Goal: Task Accomplishment & Management: Use online tool/utility

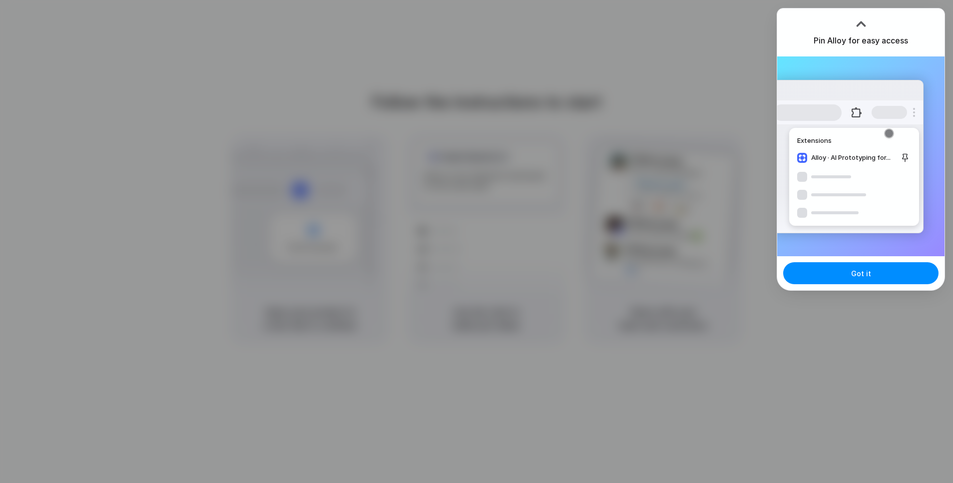
click at [477, 242] on div at bounding box center [477, 242] width 0 height 0
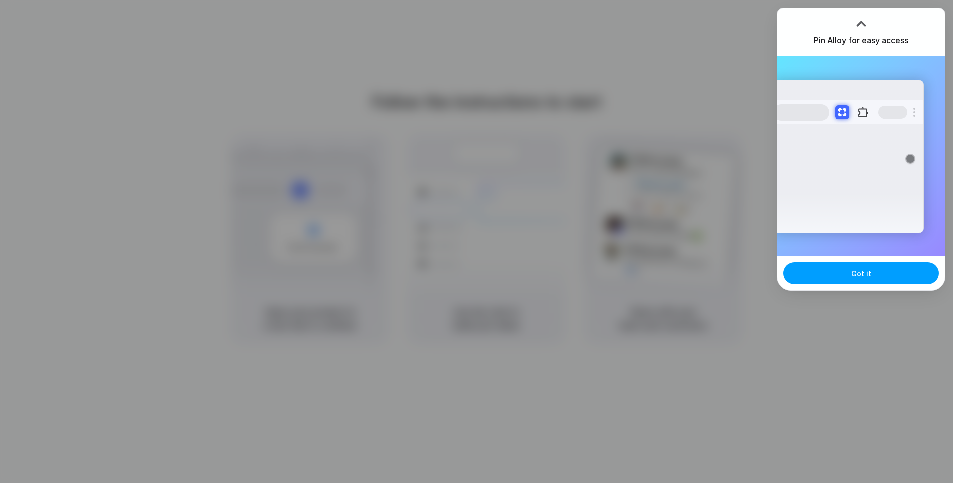
click at [865, 274] on span "Got it" at bounding box center [861, 273] width 20 height 10
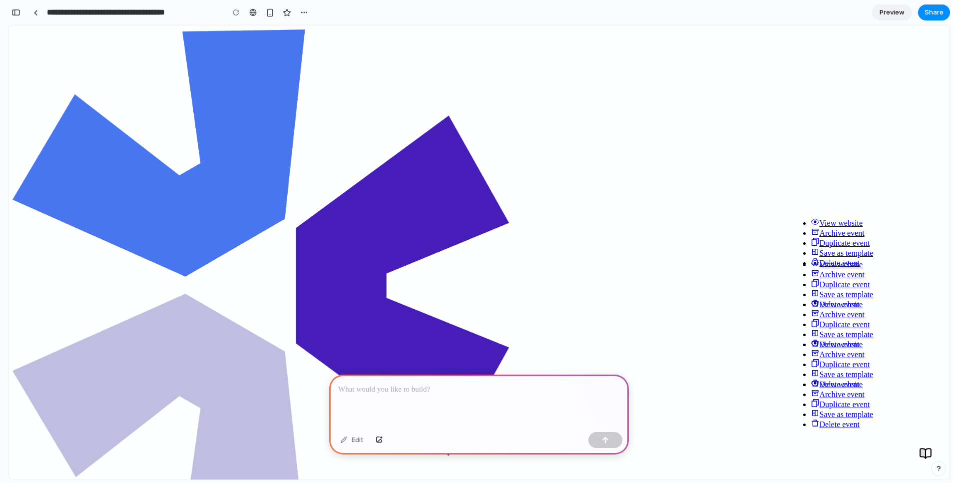
click at [459, 393] on div at bounding box center [479, 401] width 300 height 53
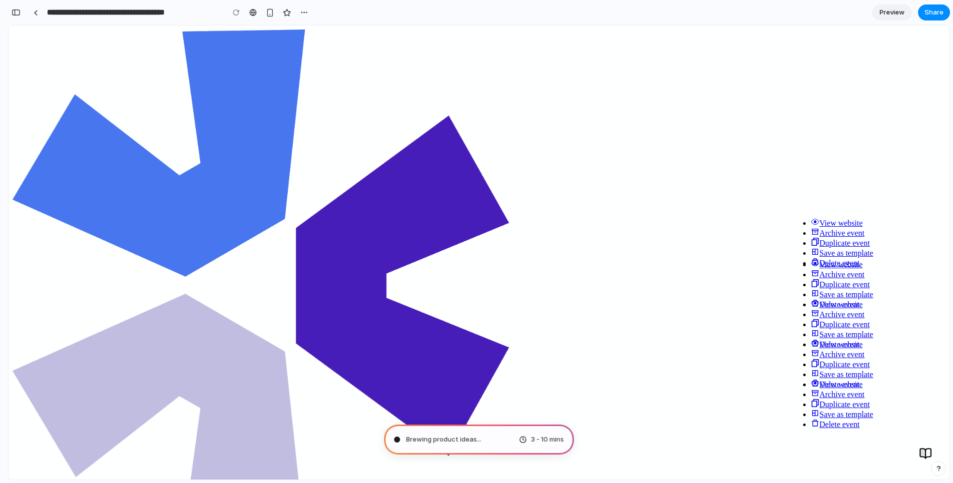
click at [893, 11] on span "Preview" at bounding box center [892, 12] width 25 height 10
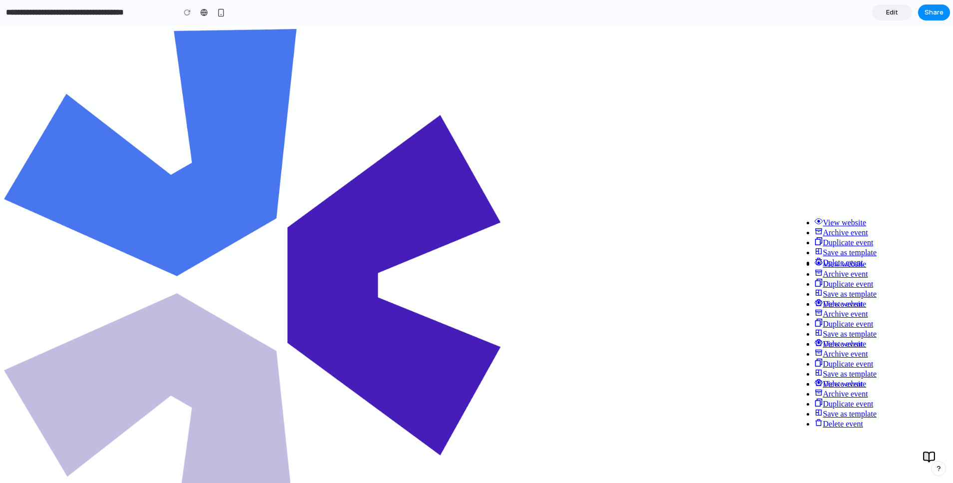
click at [893, 11] on span "Edit" at bounding box center [892, 12] width 12 height 10
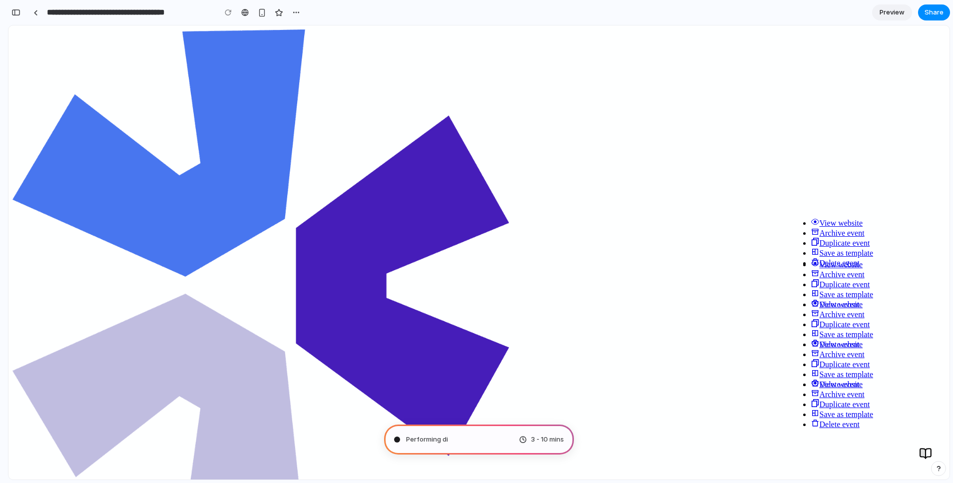
click at [893, 11] on span "Preview" at bounding box center [892, 12] width 25 height 10
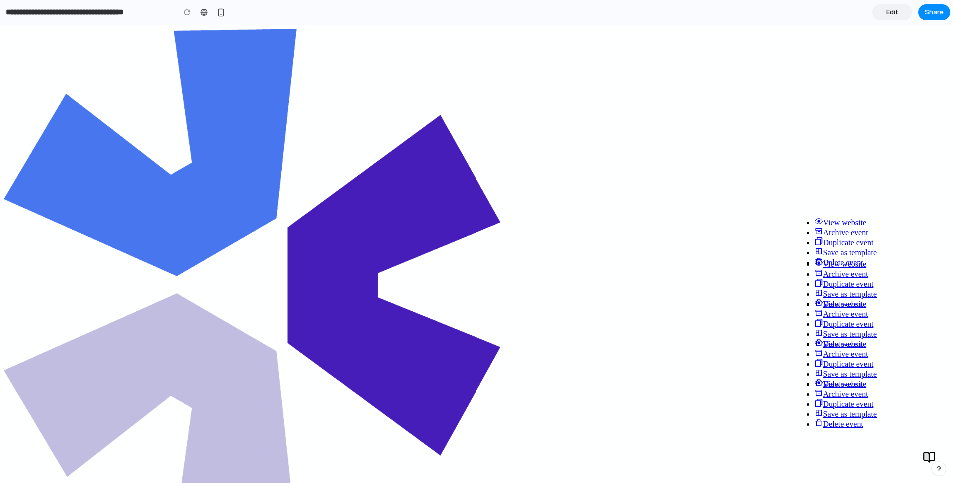
click at [893, 11] on span "Edit" at bounding box center [892, 12] width 12 height 10
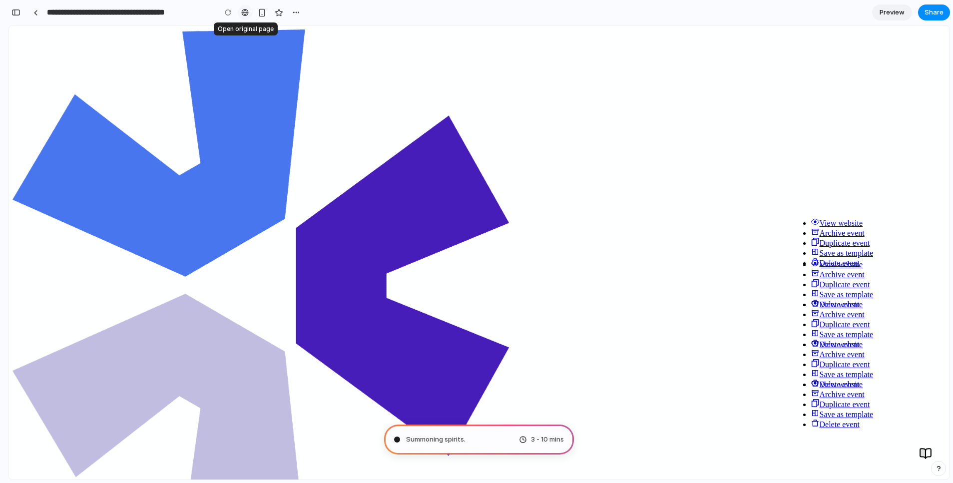
click at [244, 12] on div at bounding box center [244, 12] width 7 height 8
click at [261, 13] on div "button" at bounding box center [262, 12] width 8 height 8
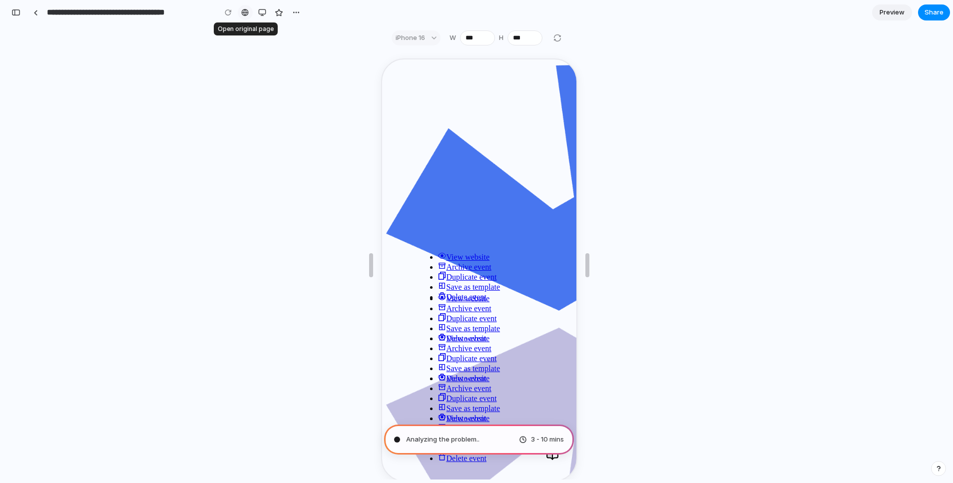
click at [246, 12] on div at bounding box center [244, 12] width 7 height 8
type input "**********"
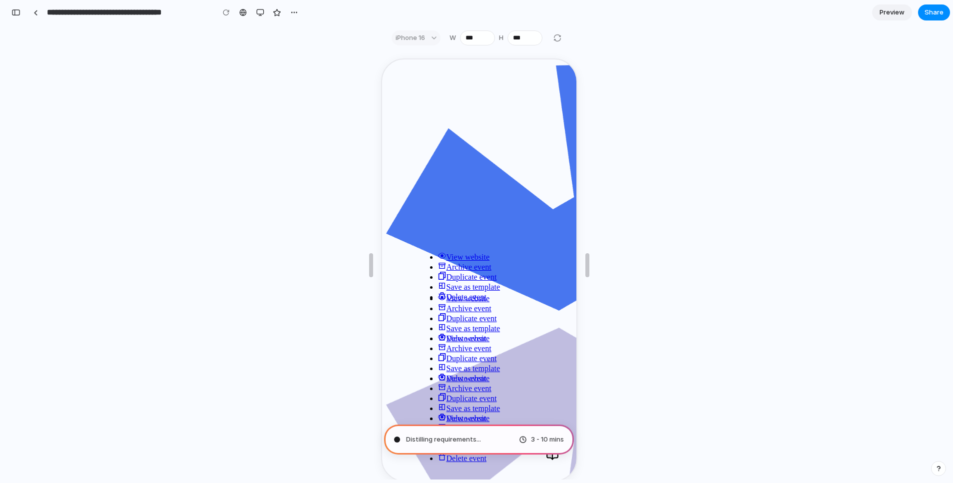
click at [245, 12] on div at bounding box center [242, 12] width 7 height 8
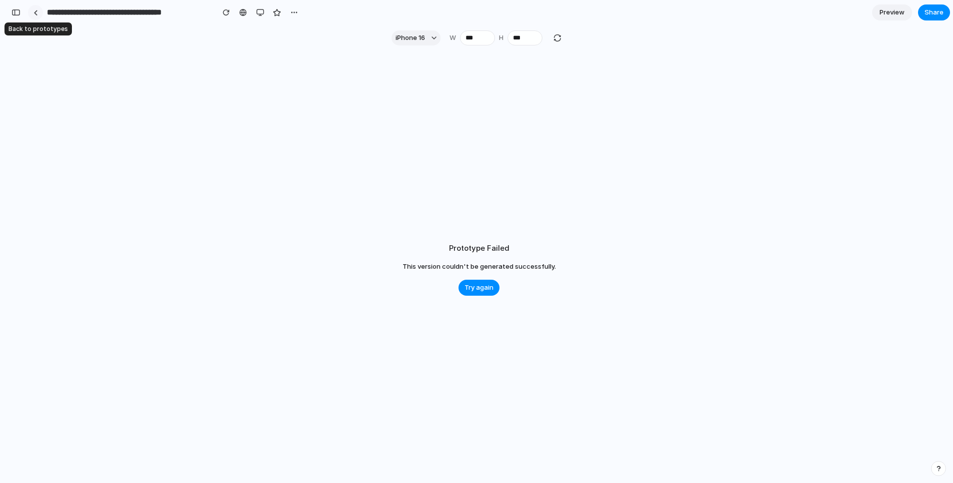
click at [35, 12] on div at bounding box center [35, 12] width 4 height 5
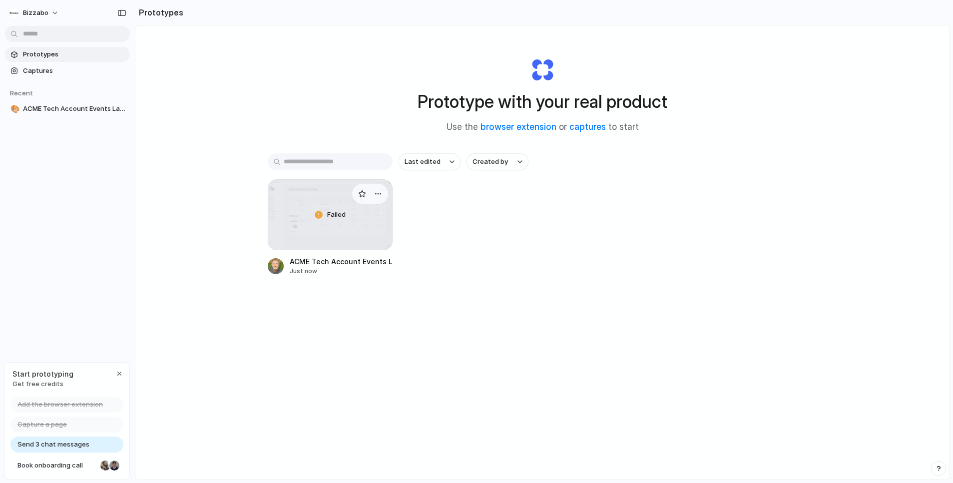
click at [333, 230] on div "Failed" at bounding box center [330, 215] width 124 height 70
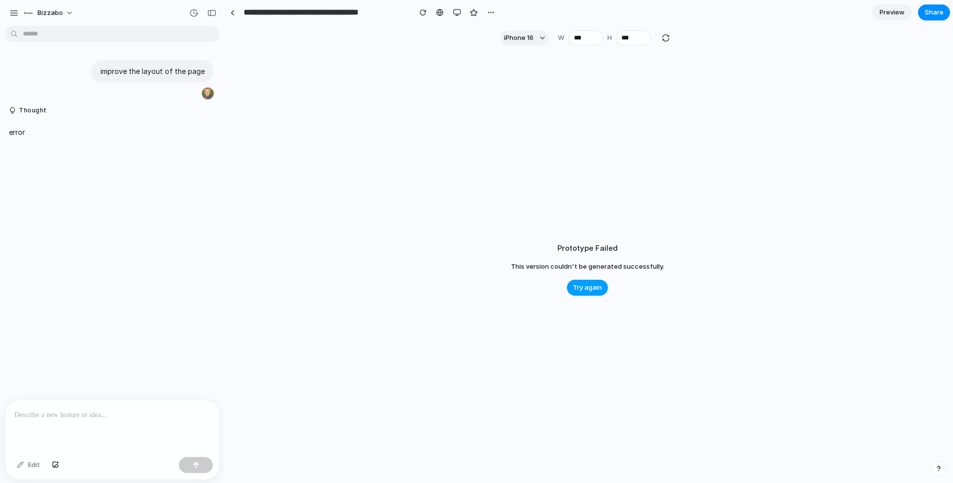
click at [589, 282] on button "Try again" at bounding box center [587, 288] width 41 height 16
click at [587, 289] on span "Try again" at bounding box center [587, 288] width 29 height 10
click at [127, 70] on p "improve the layout of the page" at bounding box center [152, 71] width 104 height 10
click at [187, 93] on div "button" at bounding box center [191, 93] width 8 height 8
